Goal: Task Accomplishment & Management: Use online tool/utility

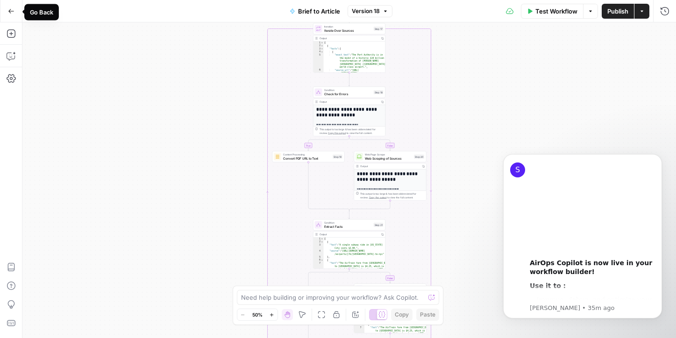
click at [7, 11] on button "Go Back" at bounding box center [11, 11] width 17 height 17
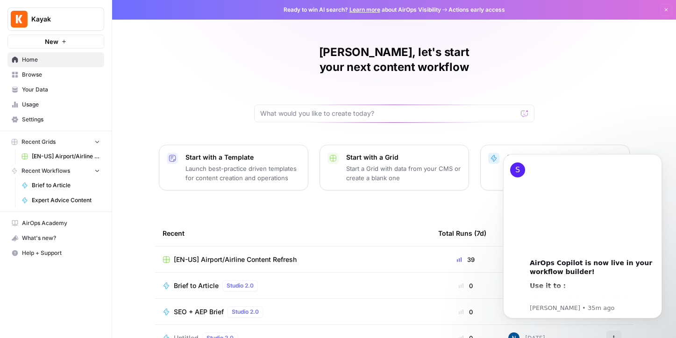
click at [36, 156] on span "[EN-US] Airport/Airline Content Refresh" at bounding box center [66, 156] width 68 height 8
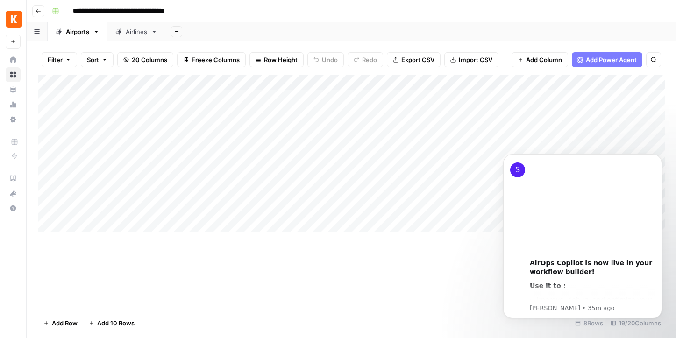
click at [392, 283] on div "Add Column" at bounding box center [351, 191] width 627 height 233
click at [658, 157] on icon "Dismiss notification" at bounding box center [658, 156] width 3 height 3
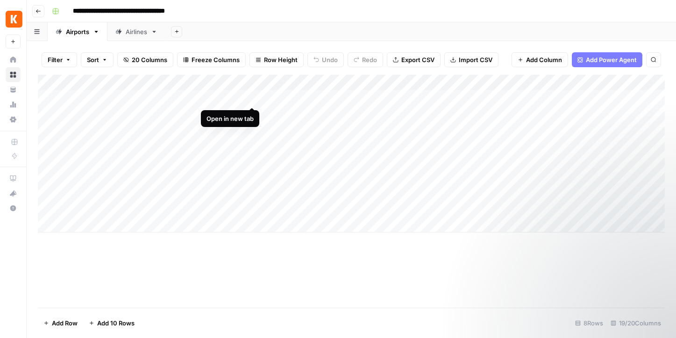
click at [253, 97] on div "Add Column" at bounding box center [351, 154] width 627 height 158
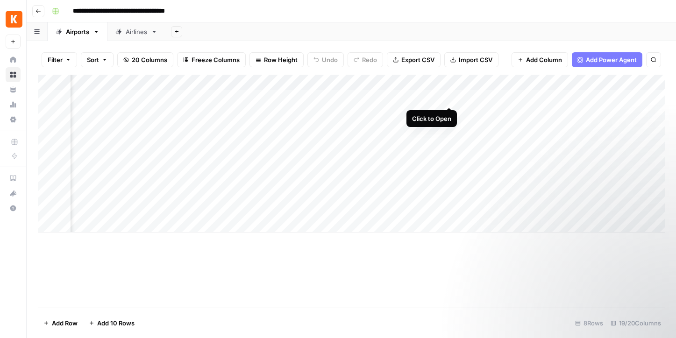
click at [451, 98] on div "Add Column" at bounding box center [351, 154] width 627 height 158
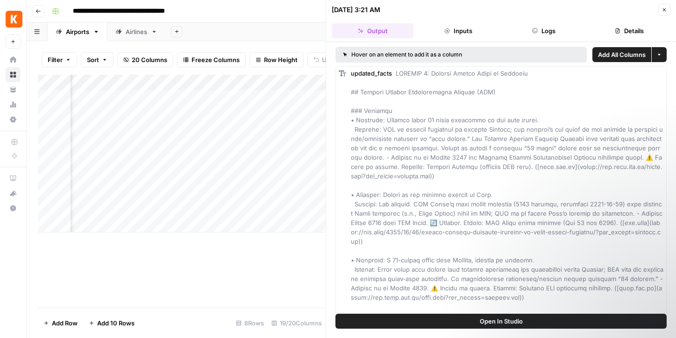
click at [466, 22] on header "[DATE] 3:21 AM Close Output Inputs Logs Details" at bounding box center [501, 21] width 350 height 42
click at [466, 33] on button "Inputs" at bounding box center [458, 30] width 82 height 15
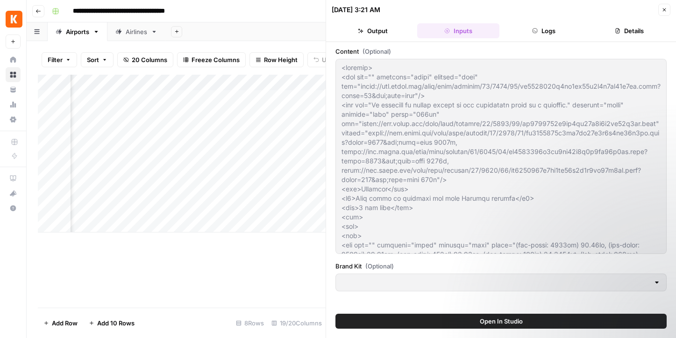
click at [540, 32] on button "Logs" at bounding box center [544, 30] width 82 height 15
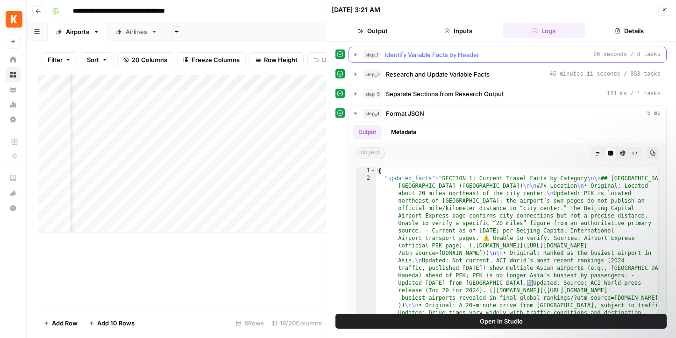
click at [474, 56] on span "Identify Variable Facts by Header" at bounding box center [431, 54] width 95 height 9
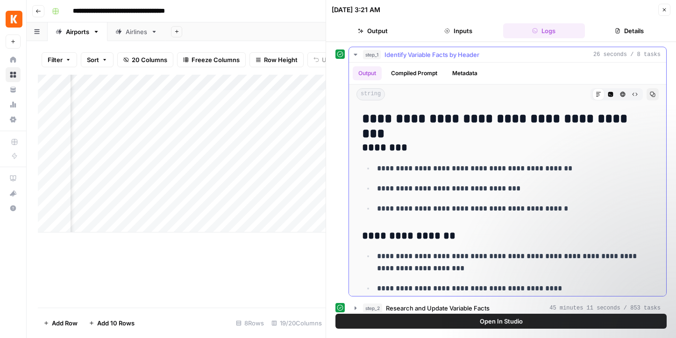
click at [424, 74] on button "Compiled Prompt" at bounding box center [413, 73] width 57 height 14
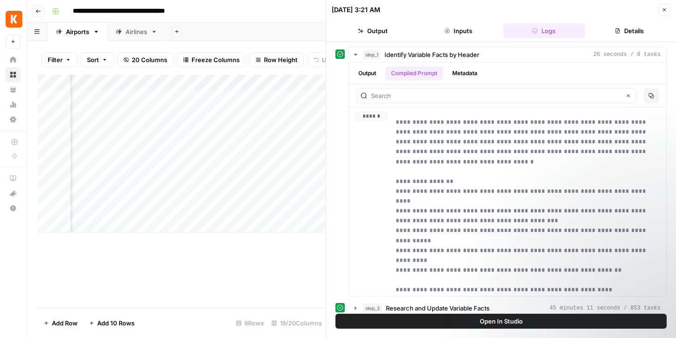
scroll to position [0, 196]
click at [225, 177] on div "Add Column" at bounding box center [182, 154] width 288 height 158
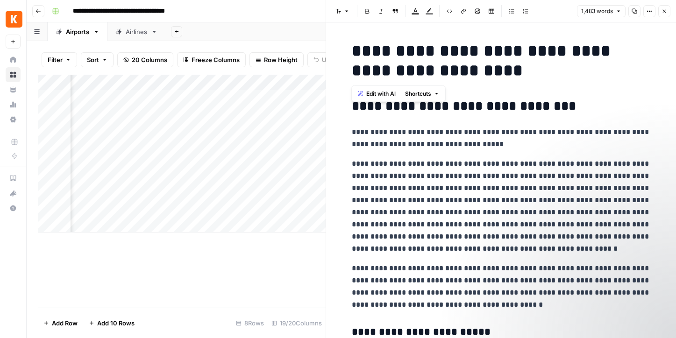
drag, startPoint x: 448, startPoint y: 71, endPoint x: 344, endPoint y: 54, distance: 105.6
